Goal: Use online tool/utility: Utilize a website feature to perform a specific function

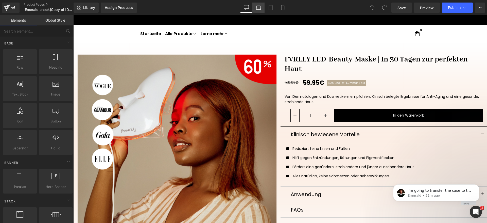
click at [263, 12] on link "Laptop" at bounding box center [259, 8] width 12 height 10
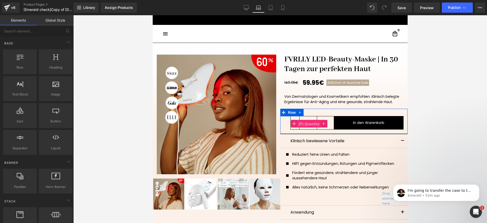
click at [303, 125] on span "(P) Quantity" at bounding box center [309, 124] width 24 height 8
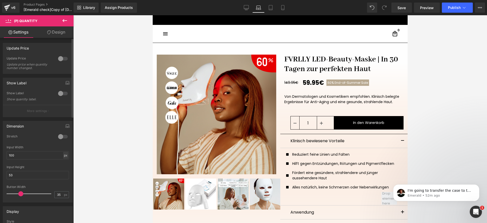
click at [64, 155] on div "px" at bounding box center [65, 155] width 5 height 7
click at [64, 163] on li "%" at bounding box center [65, 162] width 6 height 7
click at [25, 155] on input "100" at bounding box center [38, 155] width 62 height 8
click at [38, 155] on input "100" at bounding box center [38, 155] width 62 height 8
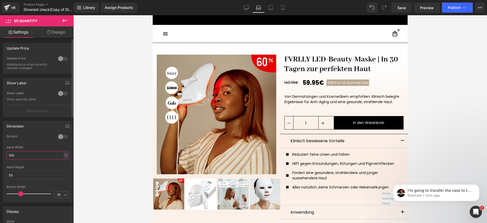
click at [38, 155] on input "100" at bounding box center [38, 155] width 62 height 8
type input "51.01"
type input "100"
click at [247, 7] on icon at bounding box center [246, 7] width 5 height 5
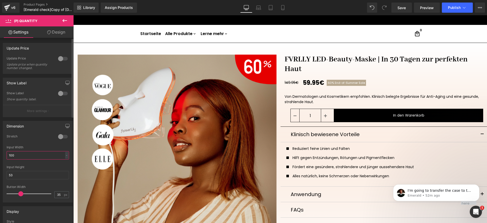
click at [61, 155] on input "100" at bounding box center [38, 155] width 62 height 8
click at [65, 156] on div "-" at bounding box center [66, 155] width 3 height 7
click at [63, 163] on li "%" at bounding box center [65, 162] width 6 height 7
click at [38, 155] on input "100" at bounding box center [38, 155] width 62 height 8
type input "100"
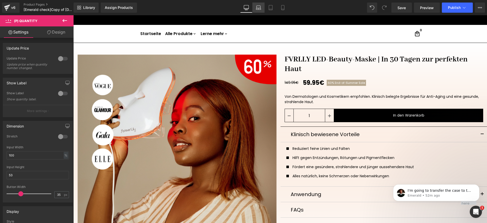
click at [258, 10] on link "Laptop" at bounding box center [259, 8] width 12 height 10
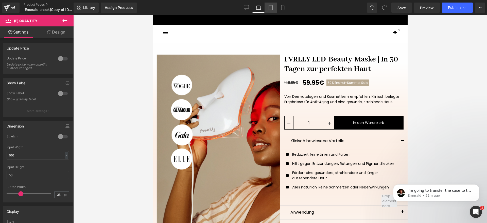
scroll to position [7, 0]
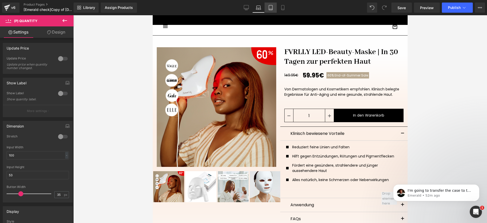
click at [269, 9] on icon at bounding box center [270, 7] width 5 height 5
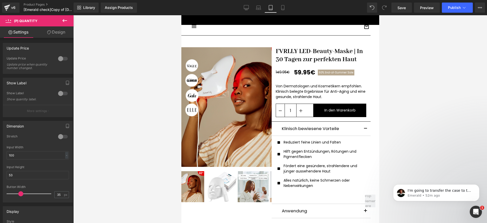
scroll to position [2, 0]
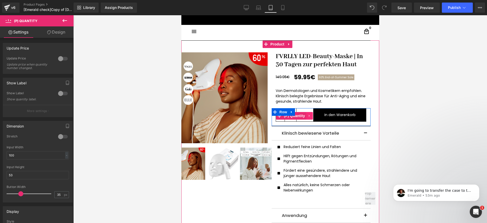
click at [306, 113] on link at bounding box center [309, 116] width 7 height 8
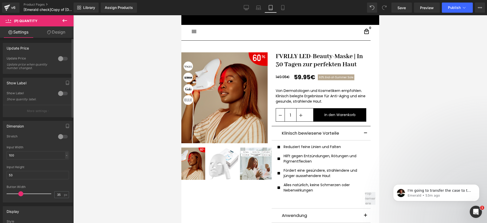
click at [65, 153] on div "-" at bounding box center [66, 155] width 3 height 7
click at [64, 163] on li "%" at bounding box center [65, 162] width 6 height 7
click at [36, 155] on input "100" at bounding box center [38, 155] width 62 height 8
type input "100"
click at [284, 6] on icon at bounding box center [282, 7] width 5 height 5
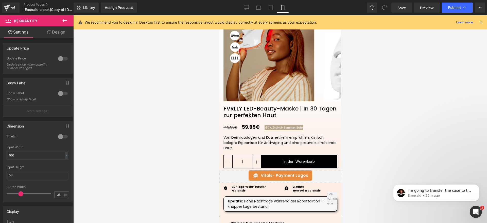
scroll to position [117, 0]
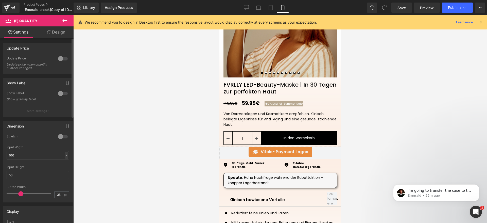
click at [65, 155] on div "-" at bounding box center [66, 155] width 3 height 7
click at [65, 164] on li "%" at bounding box center [65, 162] width 6 height 7
click at [25, 155] on input "100" at bounding box center [38, 155] width 62 height 8
type input "100"
drag, startPoint x: 249, startPoint y: 7, endPoint x: 166, endPoint y: 170, distance: 182.6
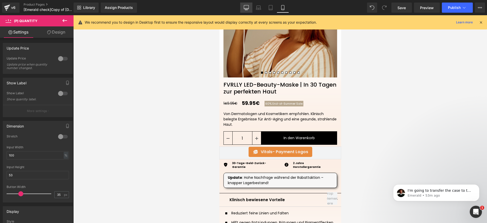
click at [249, 7] on link "Desktop" at bounding box center [246, 8] width 12 height 10
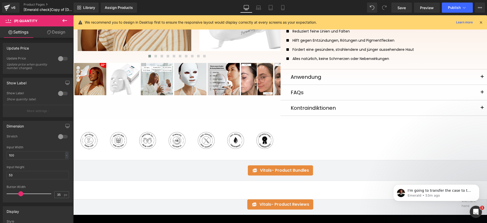
scroll to position [0, 0]
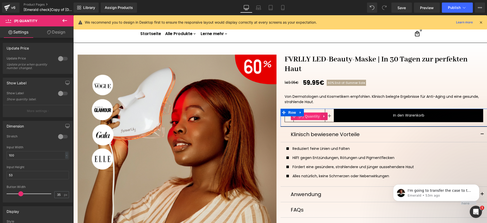
click at [310, 118] on span "(P) Quantity" at bounding box center [310, 116] width 24 height 8
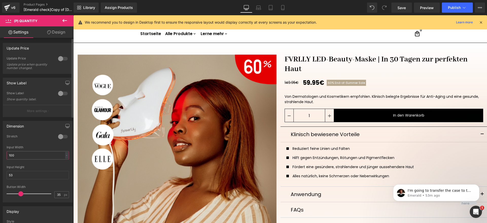
click at [62, 155] on input "100" at bounding box center [38, 155] width 62 height 8
click at [65, 156] on div "-" at bounding box center [66, 155] width 3 height 7
click at [62, 164] on li "%" at bounding box center [65, 162] width 6 height 7
click at [45, 155] on input "100" at bounding box center [38, 155] width 62 height 8
type input "100"
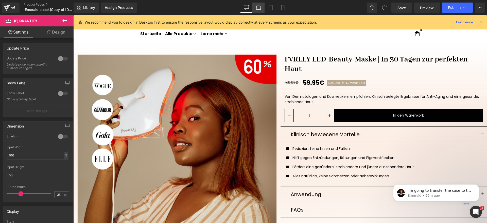
click at [260, 7] on icon at bounding box center [258, 7] width 5 height 5
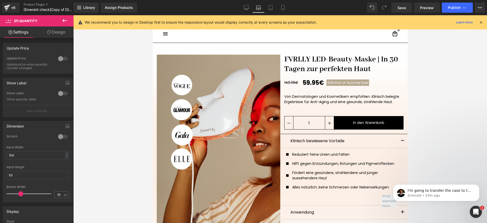
scroll to position [7, 0]
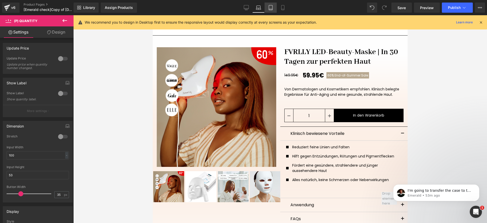
click at [270, 7] on icon at bounding box center [270, 7] width 5 height 5
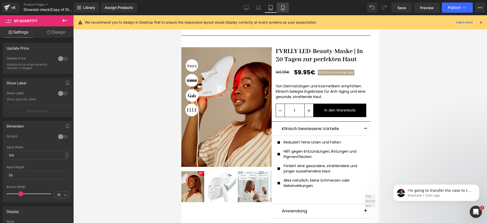
scroll to position [2, 0]
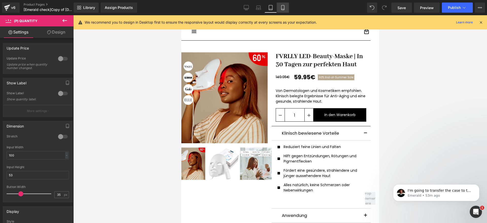
click at [281, 7] on icon at bounding box center [282, 7] width 5 height 5
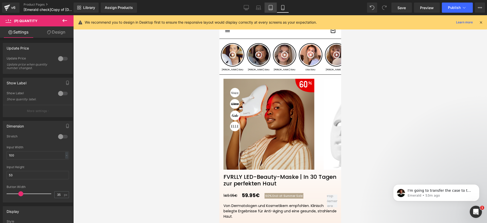
scroll to position [119, 0]
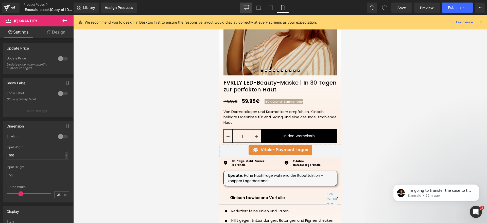
click at [245, 10] on icon at bounding box center [246, 7] width 5 height 5
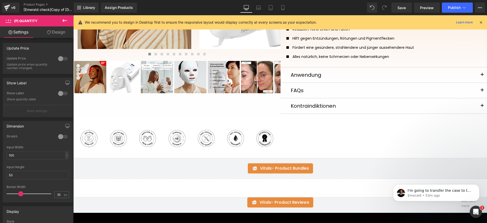
scroll to position [0, 0]
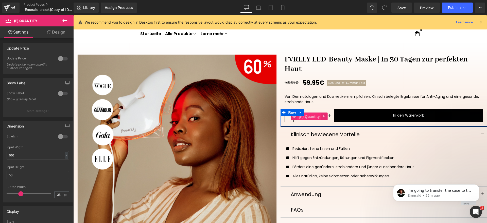
click at [306, 114] on span "(P) Quantity" at bounding box center [310, 117] width 24 height 8
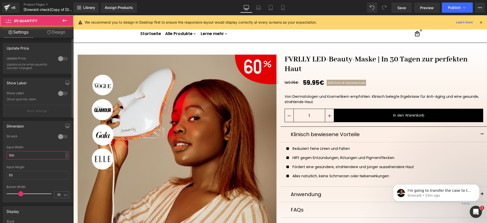
click at [51, 157] on input "100" at bounding box center [38, 155] width 62 height 8
click at [65, 154] on div "-" at bounding box center [66, 155] width 3 height 7
click at [64, 163] on li "%" at bounding box center [65, 162] width 6 height 7
click at [45, 152] on input "100" at bounding box center [38, 155] width 62 height 8
type input "100"
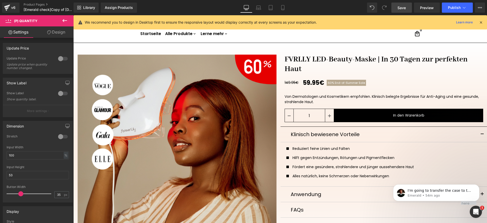
click at [409, 8] on link "Save" at bounding box center [402, 8] width 21 height 10
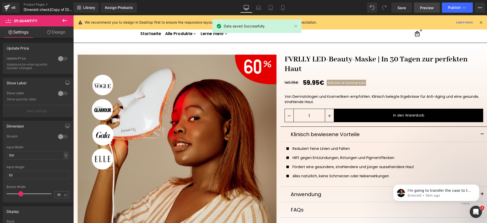
click at [426, 9] on span "Preview" at bounding box center [427, 7] width 14 height 5
